Goal: Participate in discussion

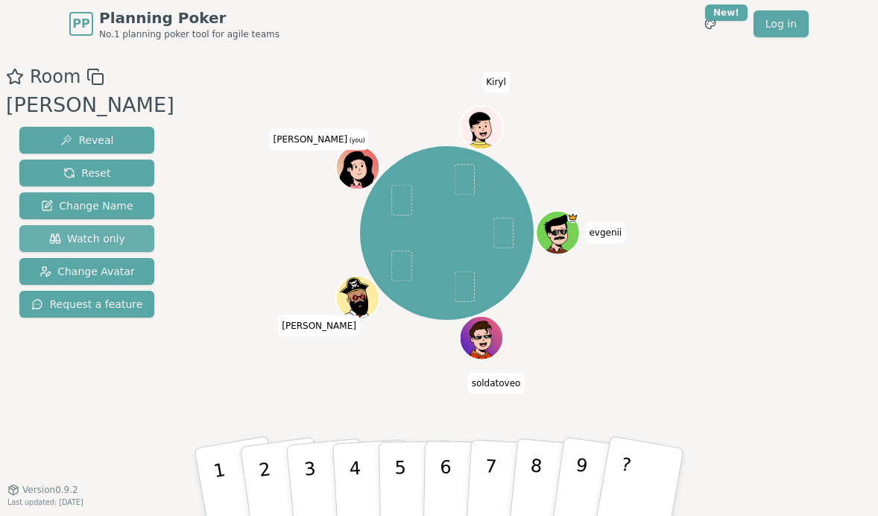
click at [54, 228] on button "Watch only" at bounding box center [86, 238] width 135 height 27
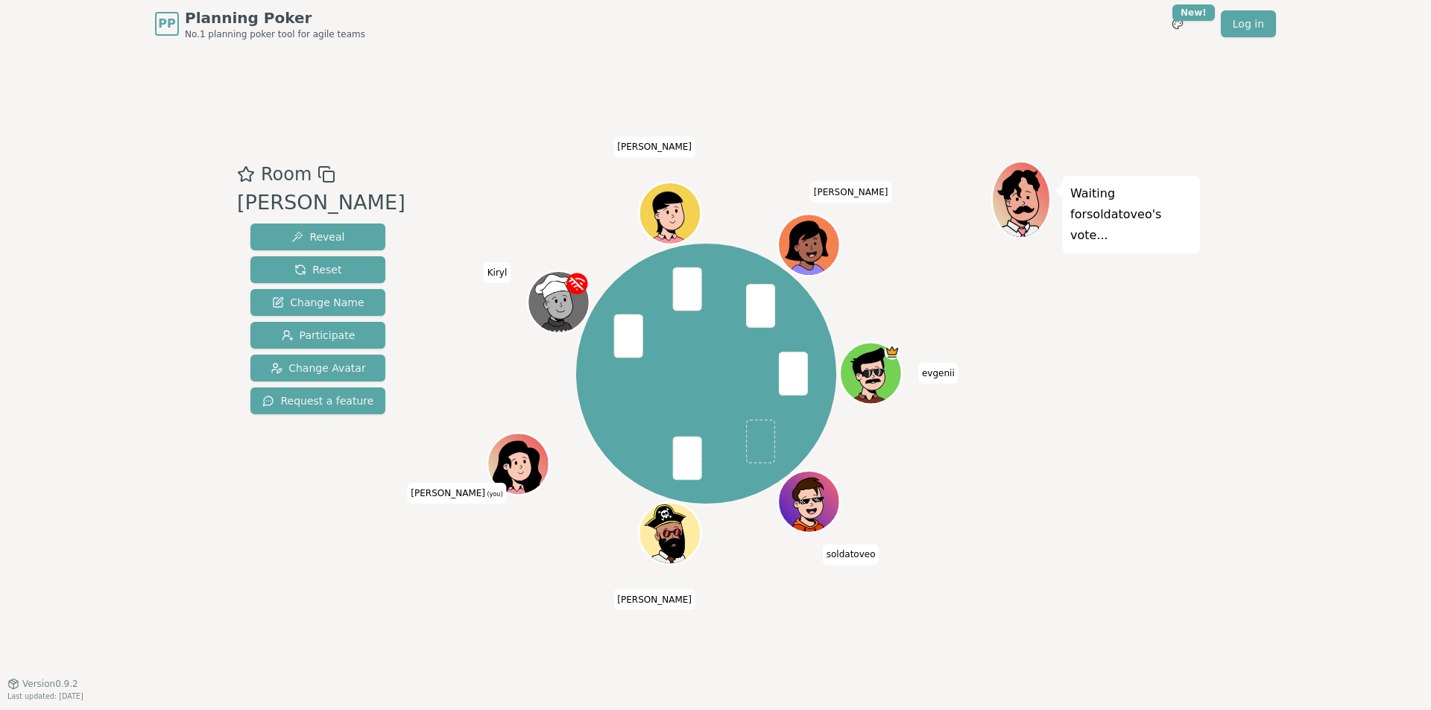
drag, startPoint x: 477, startPoint y: 442, endPoint x: 493, endPoint y: 443, distance: 15.7
click at [476, 441] on div "evgenii soldatoveo [PERSON_NAME] N [PERSON_NAME] (you) [PERSON_NAME] [PERSON_NA…" at bounding box center [706, 374] width 570 height 373
click at [511, 458] on icon at bounding box center [520, 460] width 48 height 7
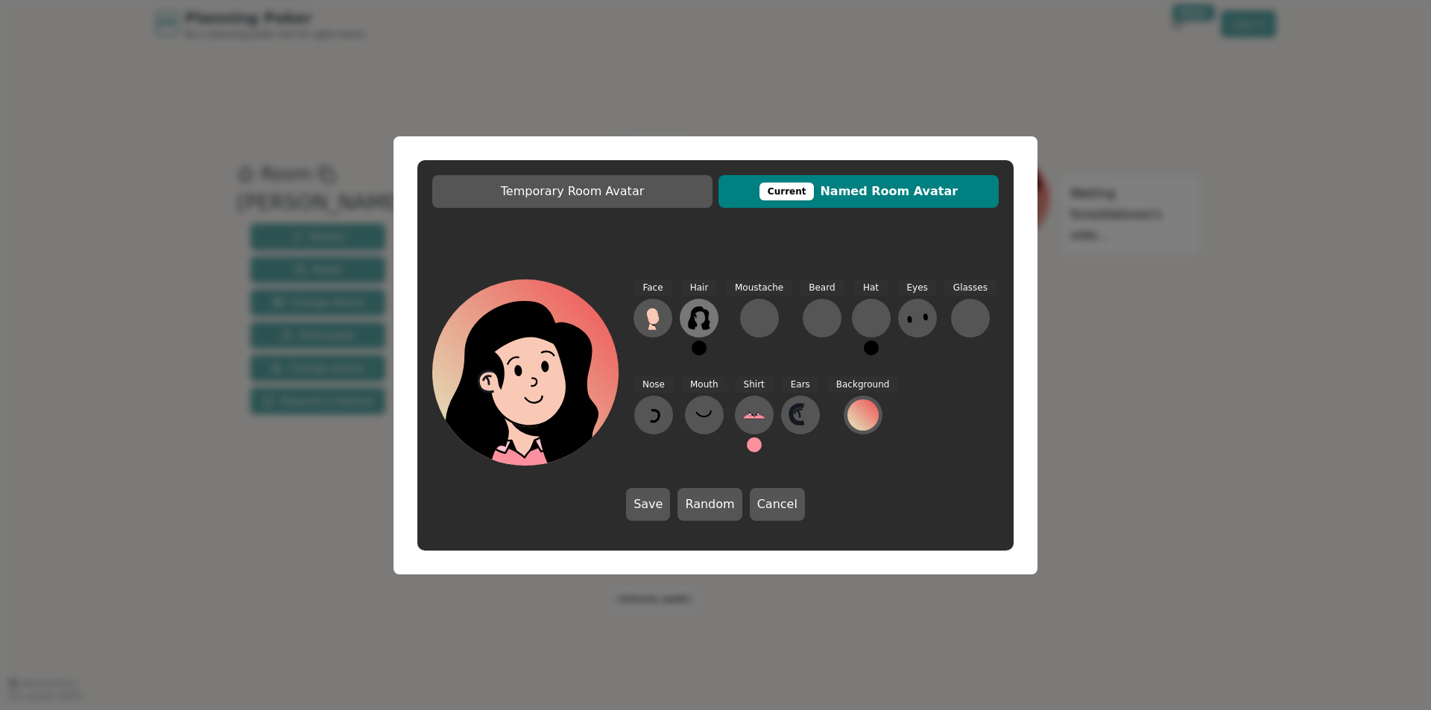
click at [698, 312] on icon at bounding box center [699, 318] width 24 height 24
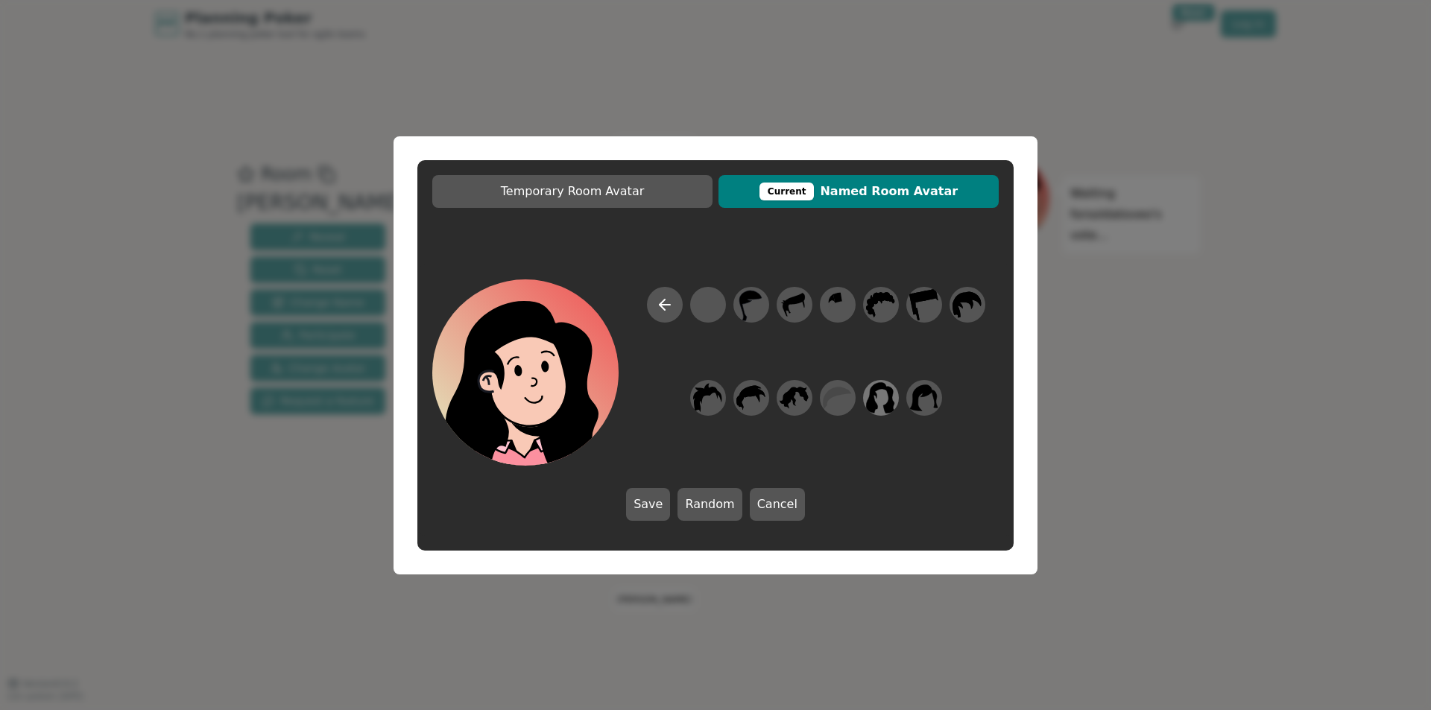
click at [877, 384] on icon at bounding box center [881, 397] width 29 height 31
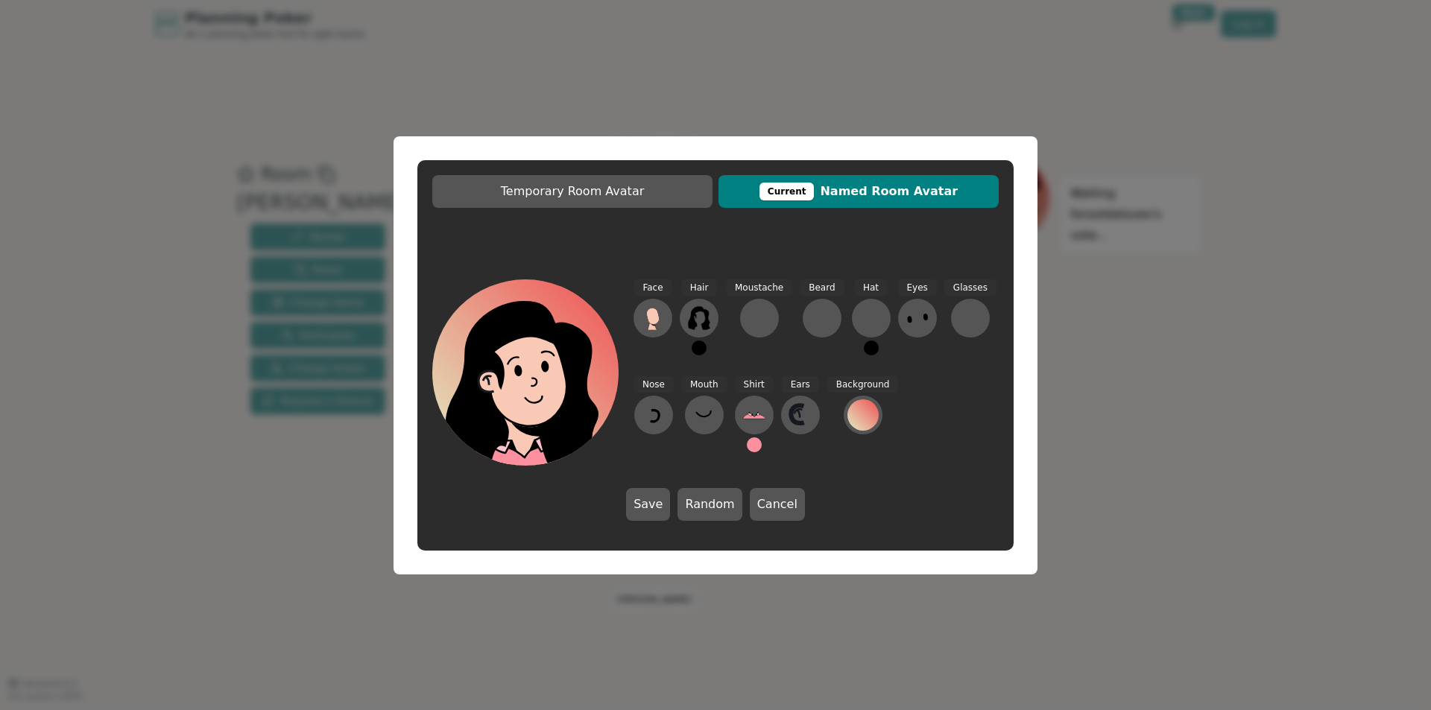
click at [698, 348] on button at bounding box center [699, 348] width 15 height 15
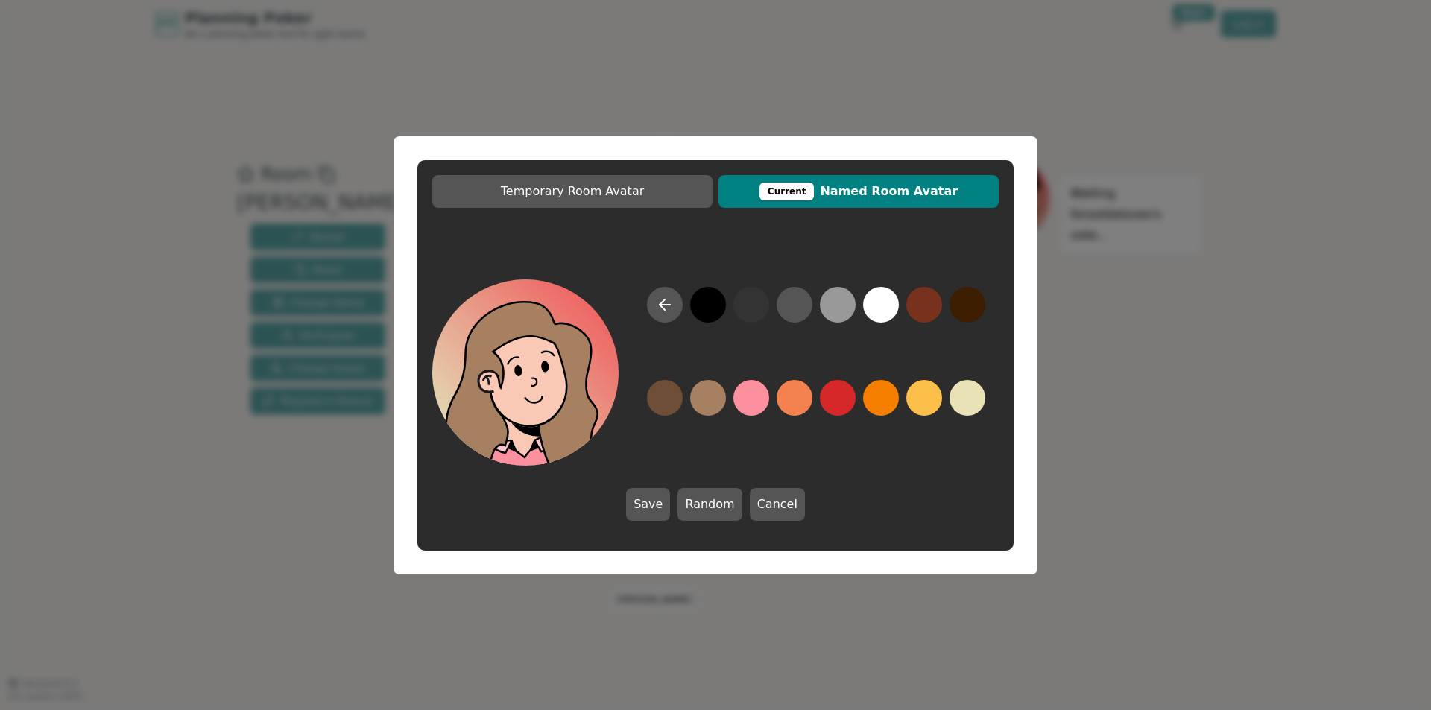
click at [713, 400] on button at bounding box center [708, 398] width 36 height 36
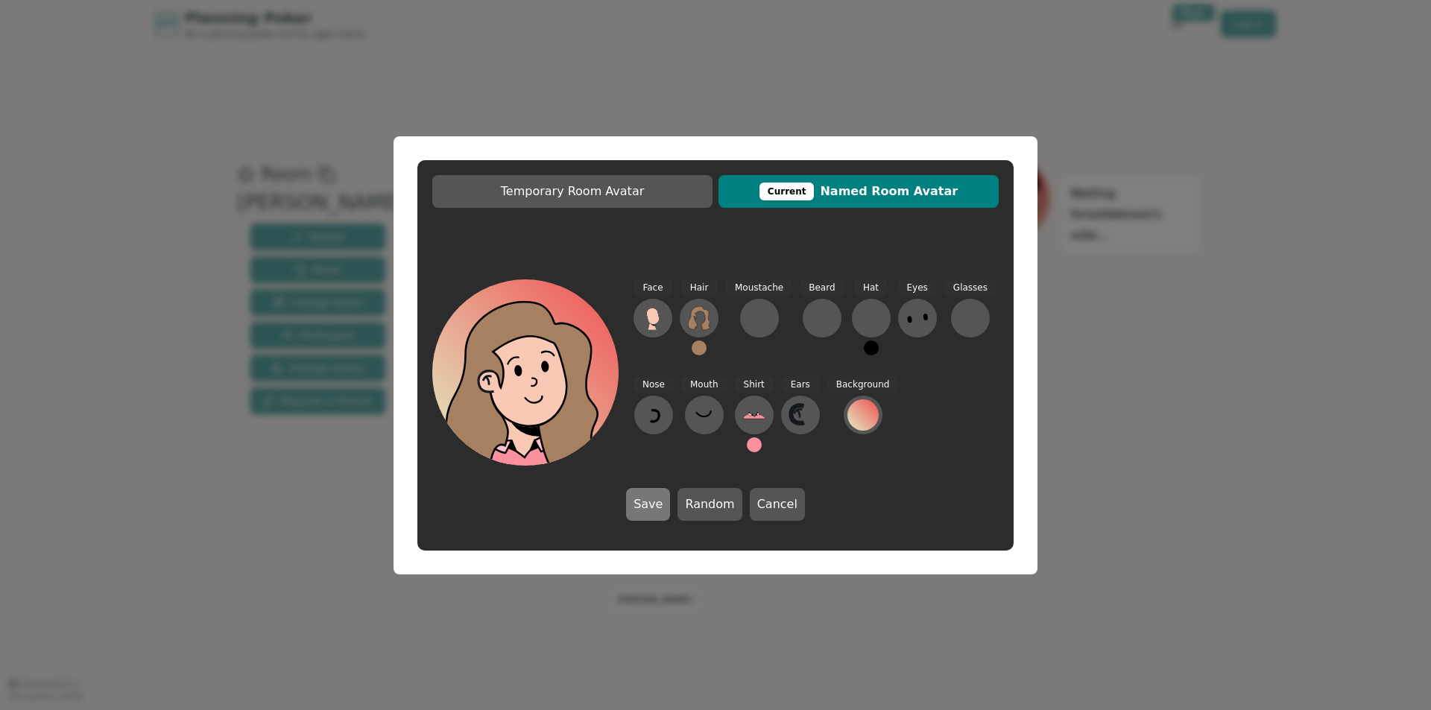
click at [638, 508] on button "Save" at bounding box center [648, 504] width 44 height 33
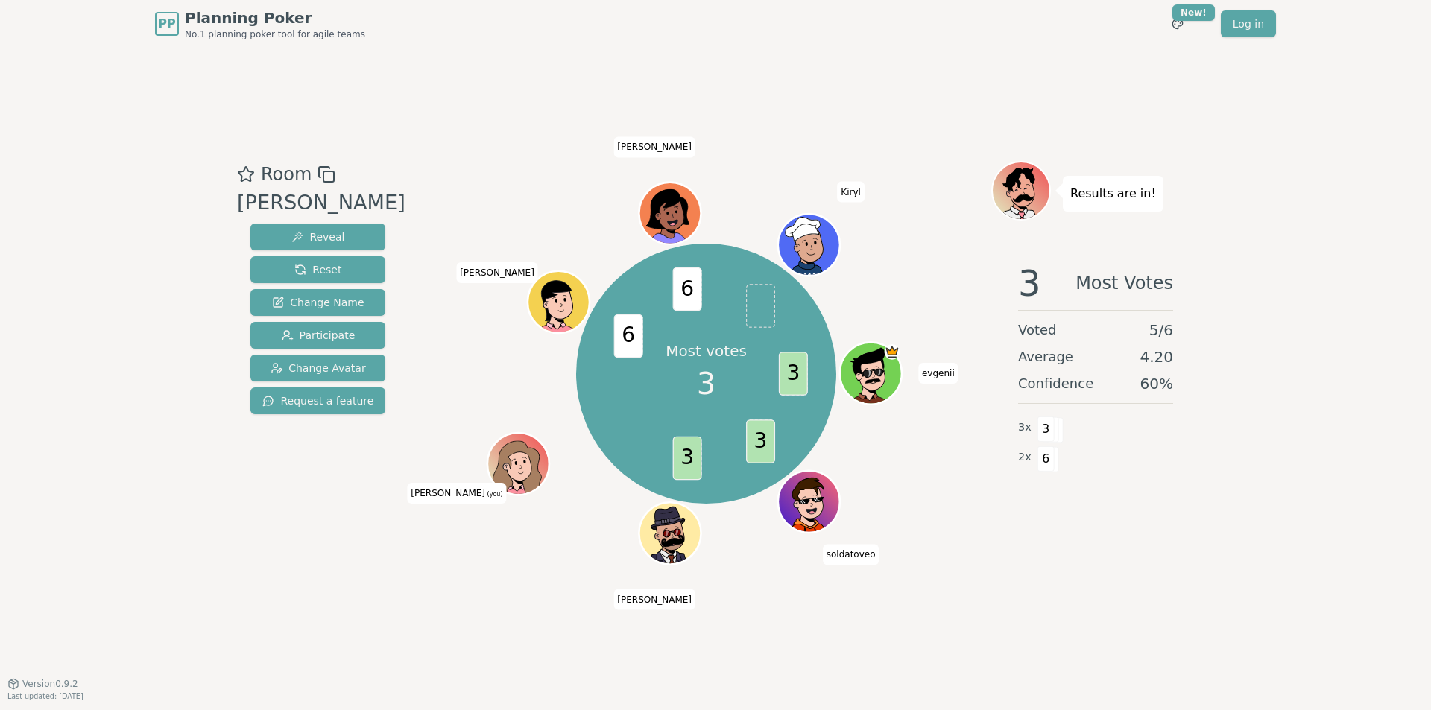
click at [687, 35] on div "PP Planning Poker No.1 planning poker tool for agile teams Toggle theme New! Lo…" at bounding box center [715, 24] width 1121 height 48
